Goal: Information Seeking & Learning: Understand process/instructions

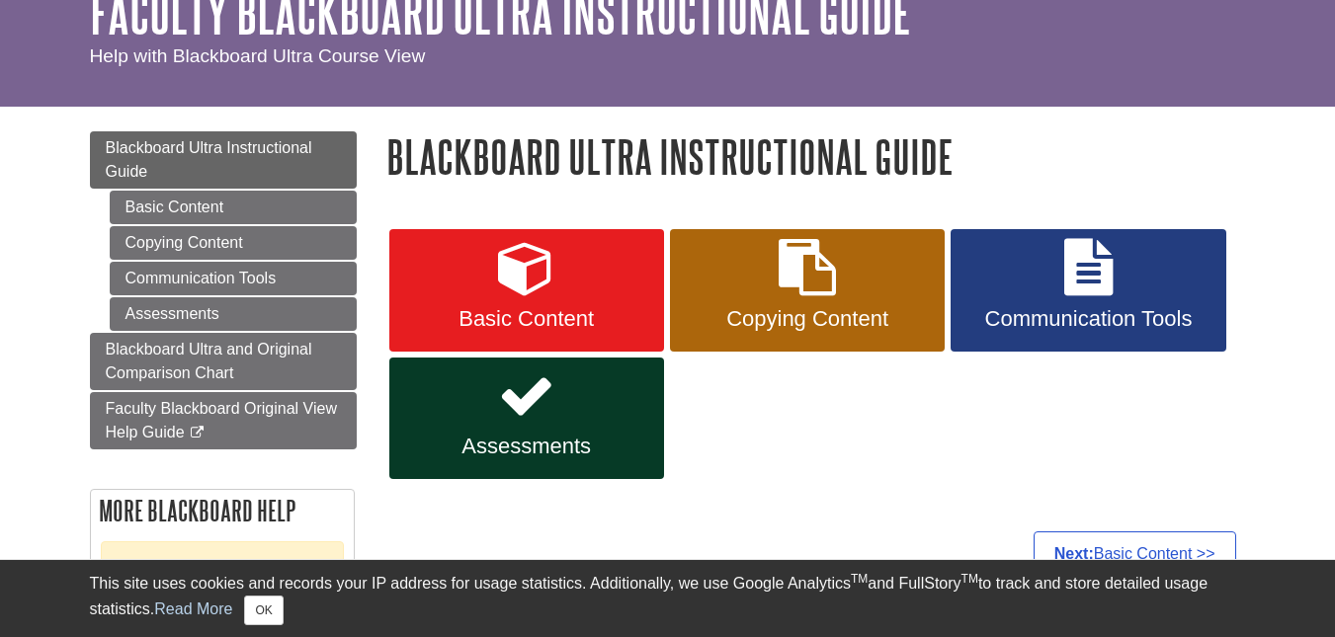
scroll to position [106, 0]
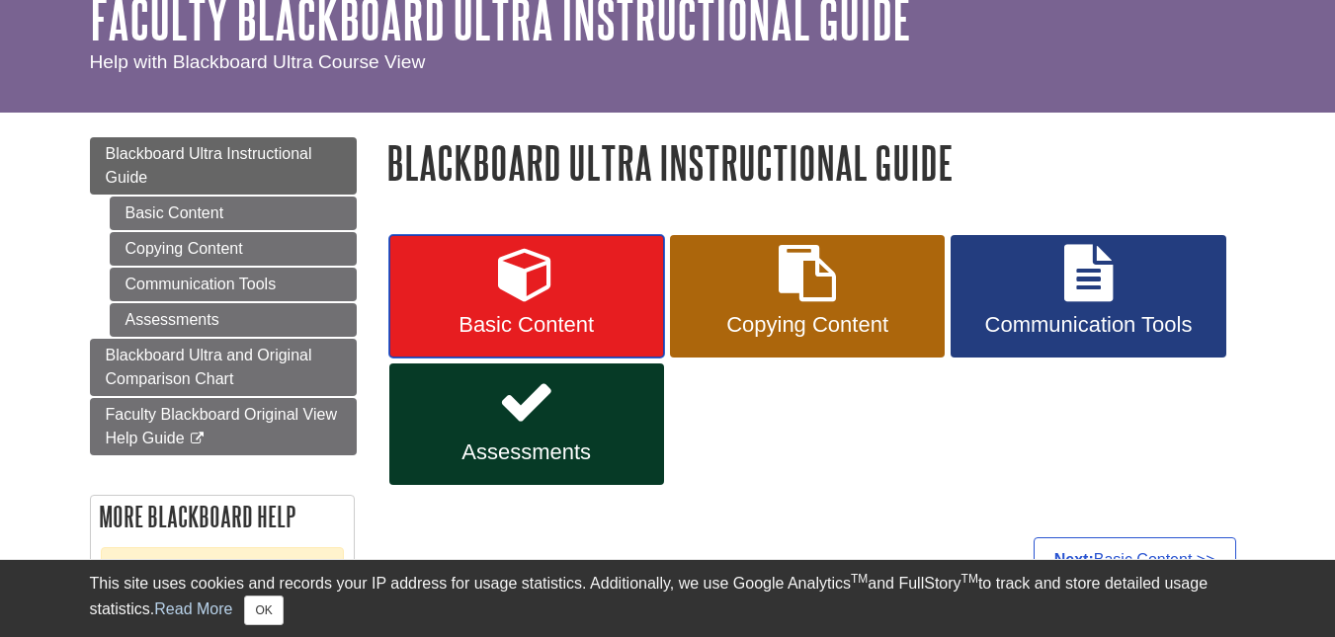
click at [522, 295] on icon at bounding box center [526, 273] width 57 height 57
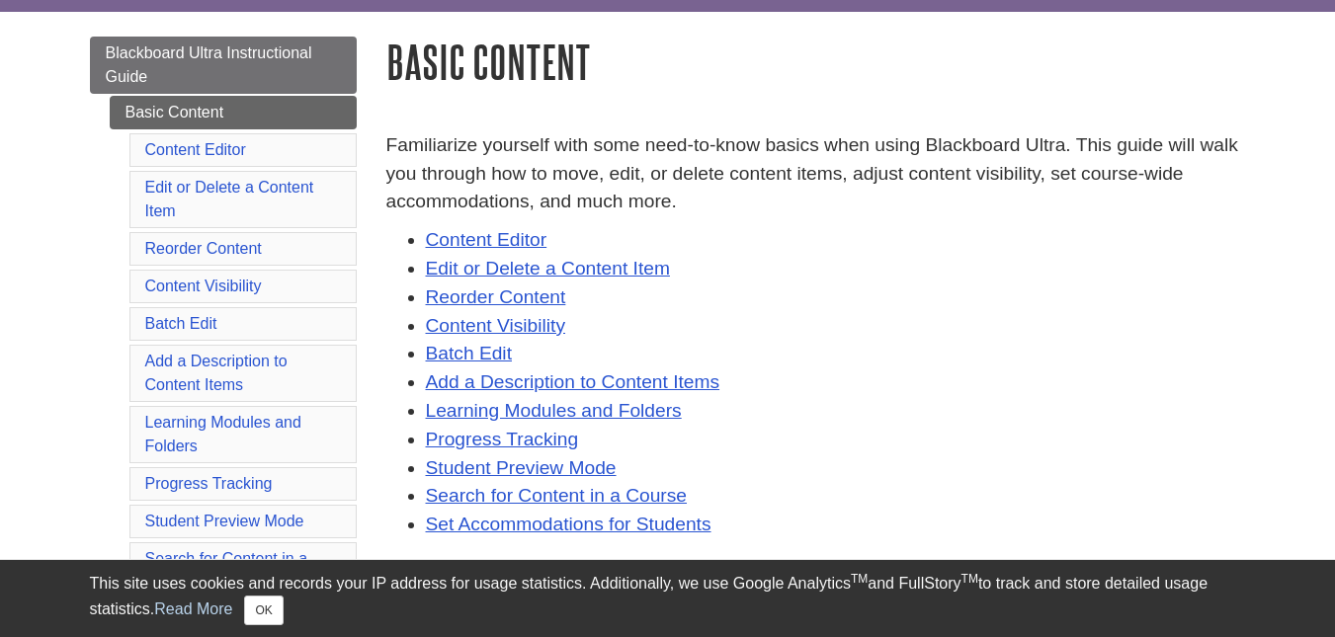
scroll to position [209, 0]
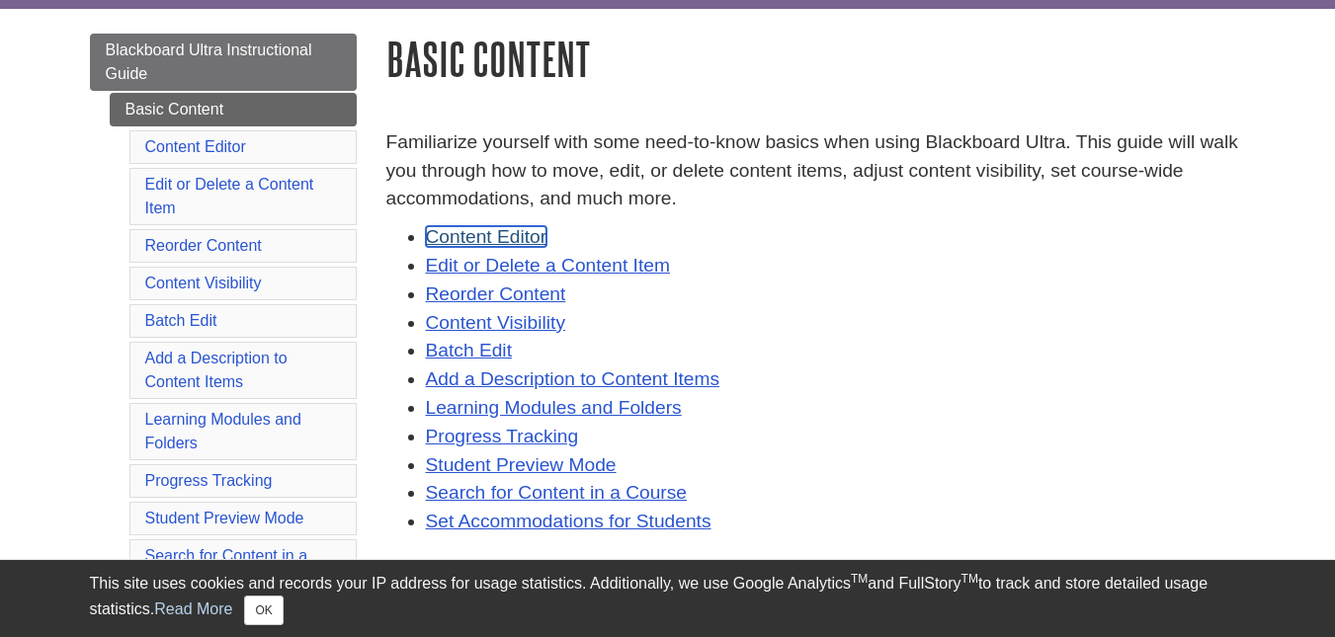
click at [471, 232] on link "Content Editor" at bounding box center [487, 236] width 122 height 21
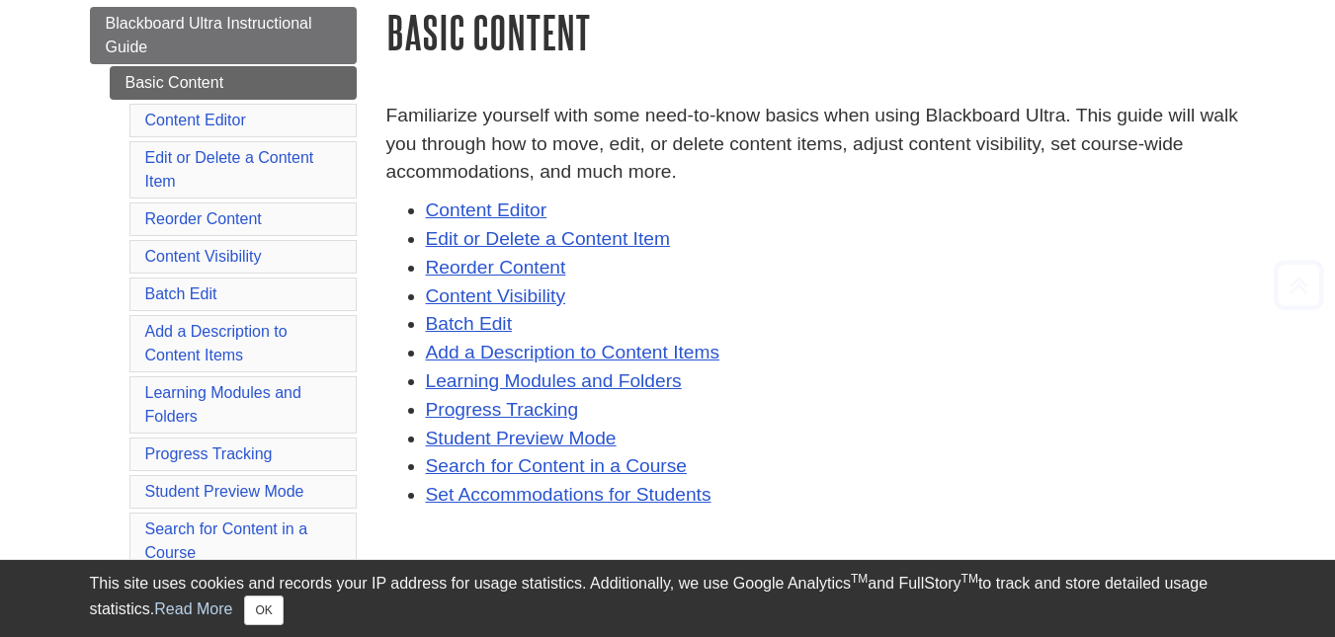
scroll to position [250, 0]
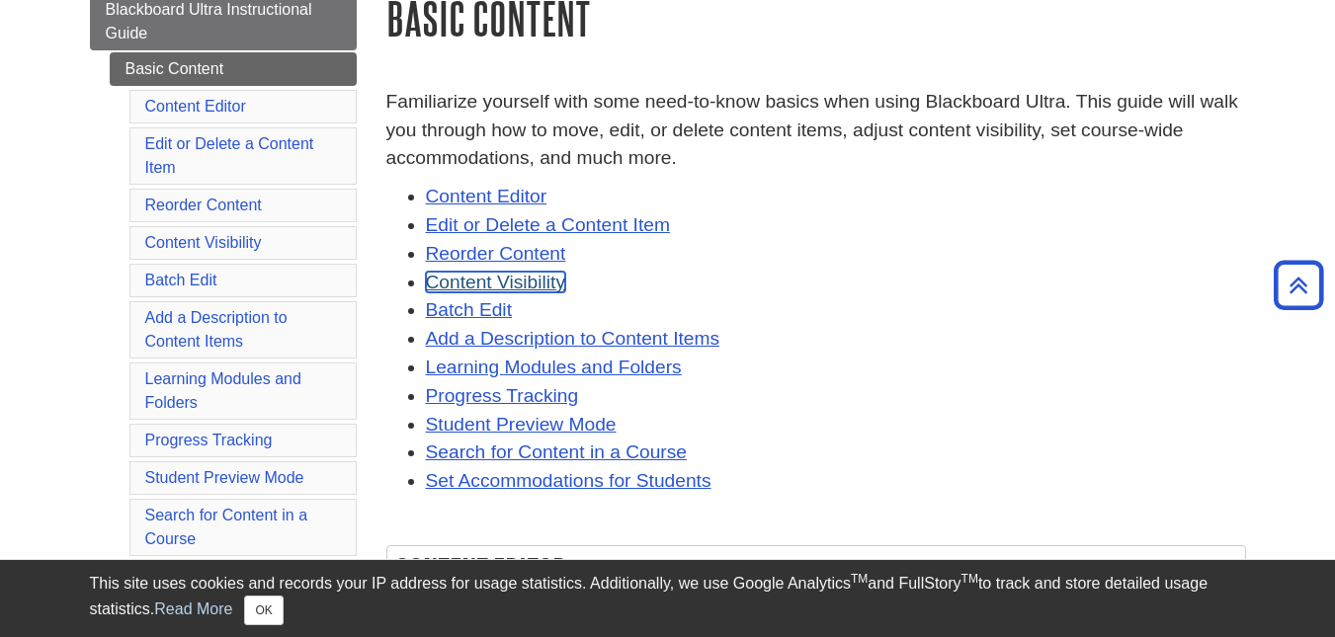
click at [522, 275] on link "Content Visibility" at bounding box center [496, 282] width 140 height 21
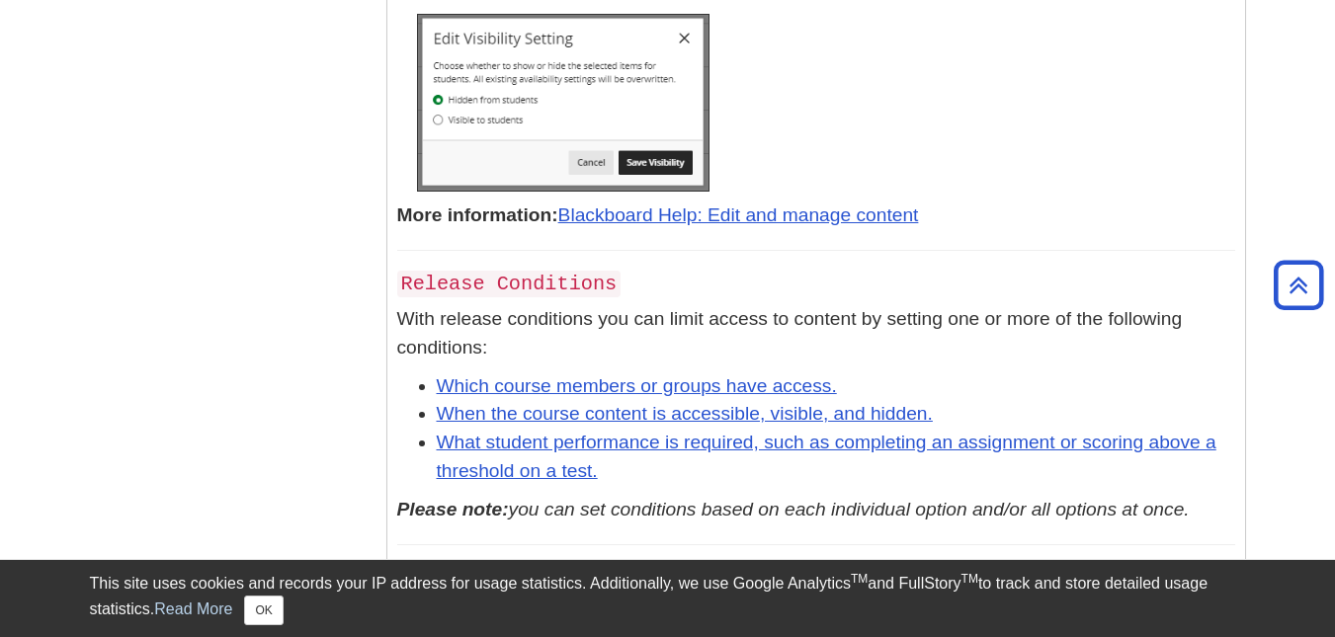
scroll to position [10117, 0]
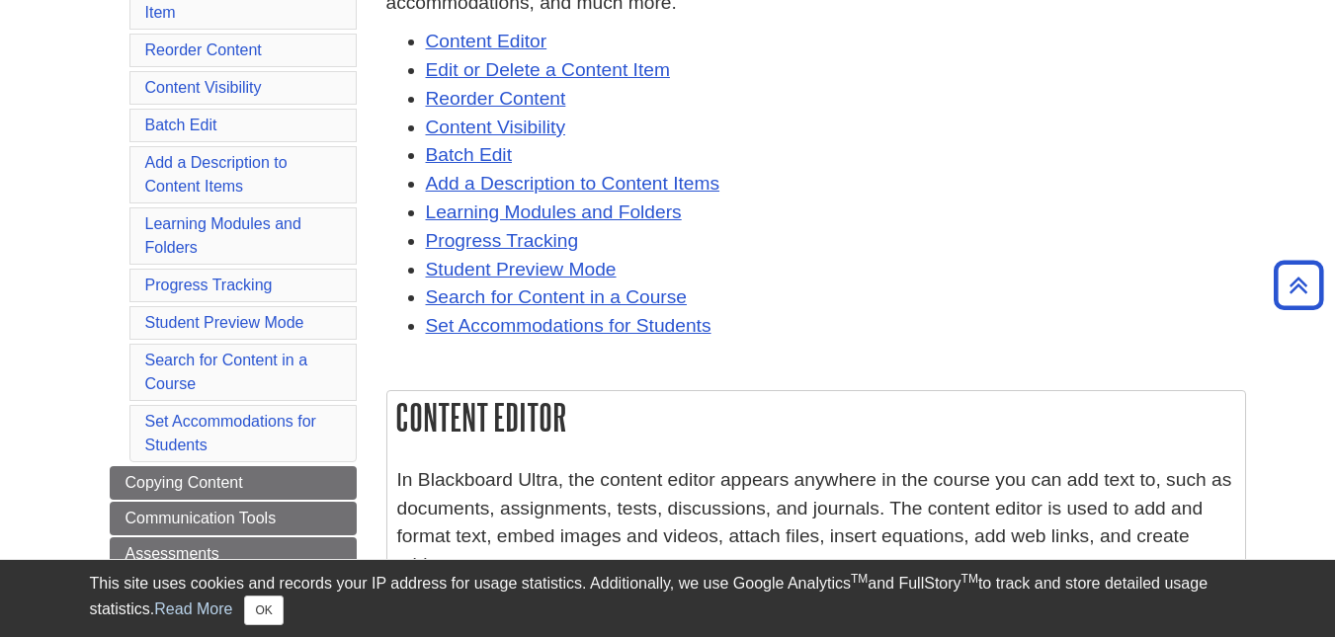
scroll to position [403, 0]
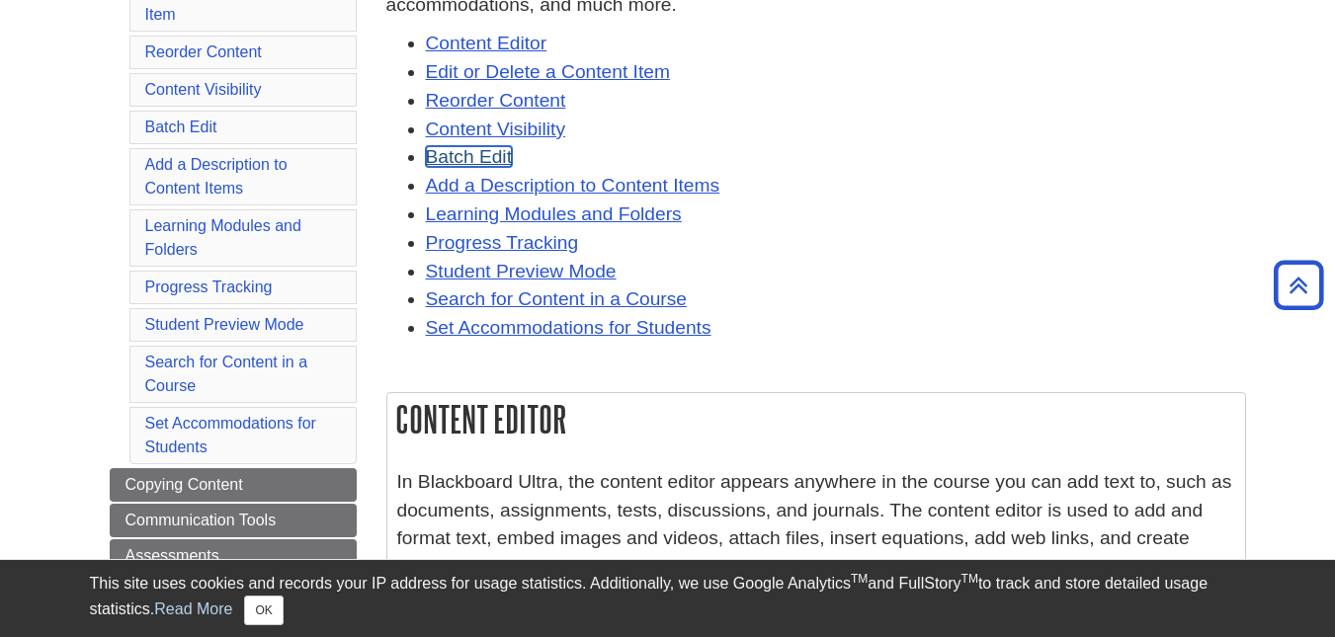
click at [461, 147] on link "Batch Edit" at bounding box center [469, 156] width 86 height 21
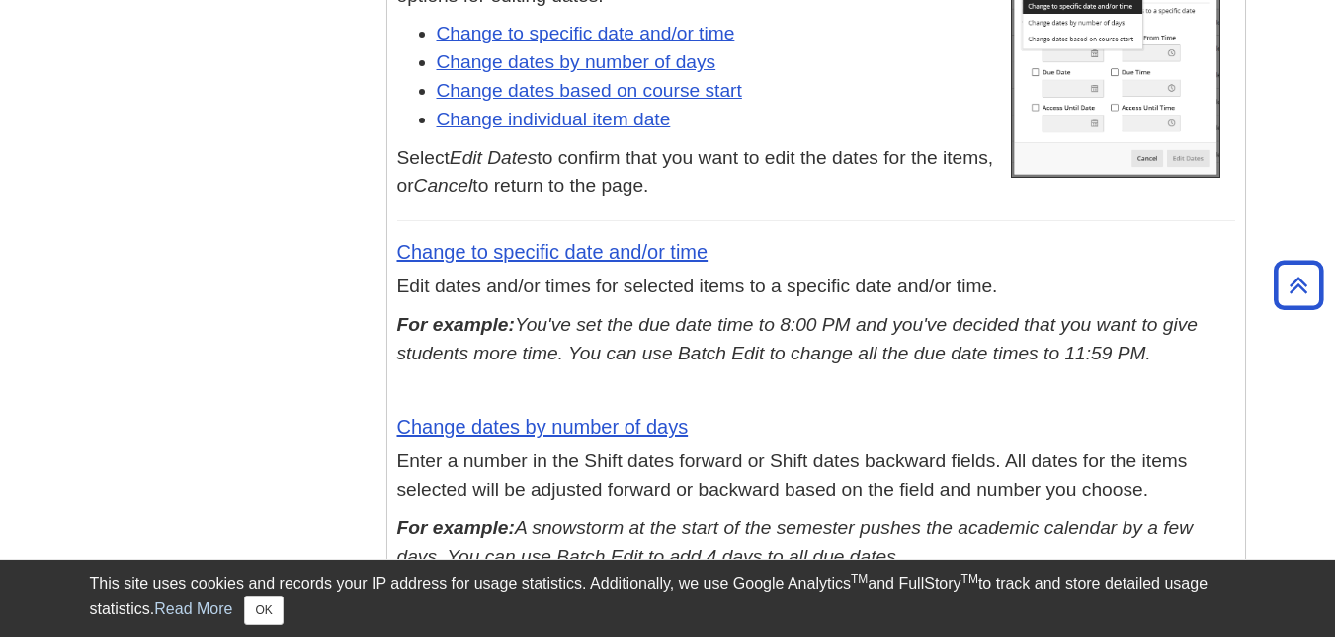
scroll to position [14835, 0]
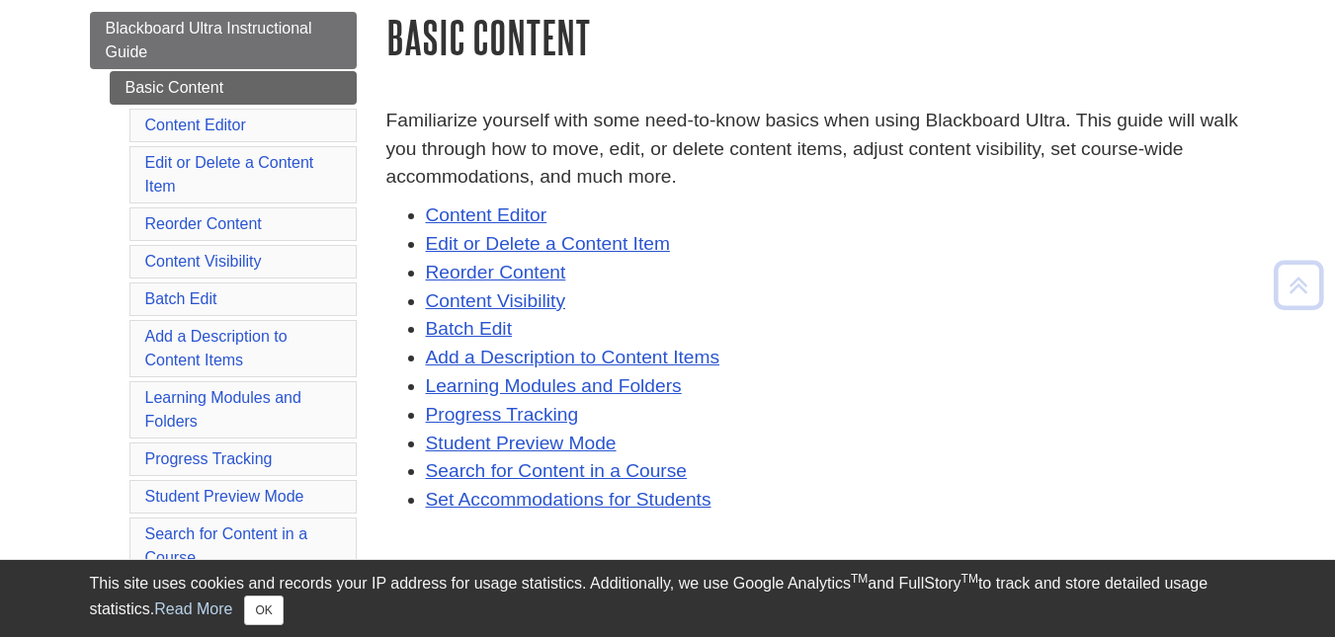
scroll to position [236, 0]
